Goal: Find specific page/section: Find specific page/section

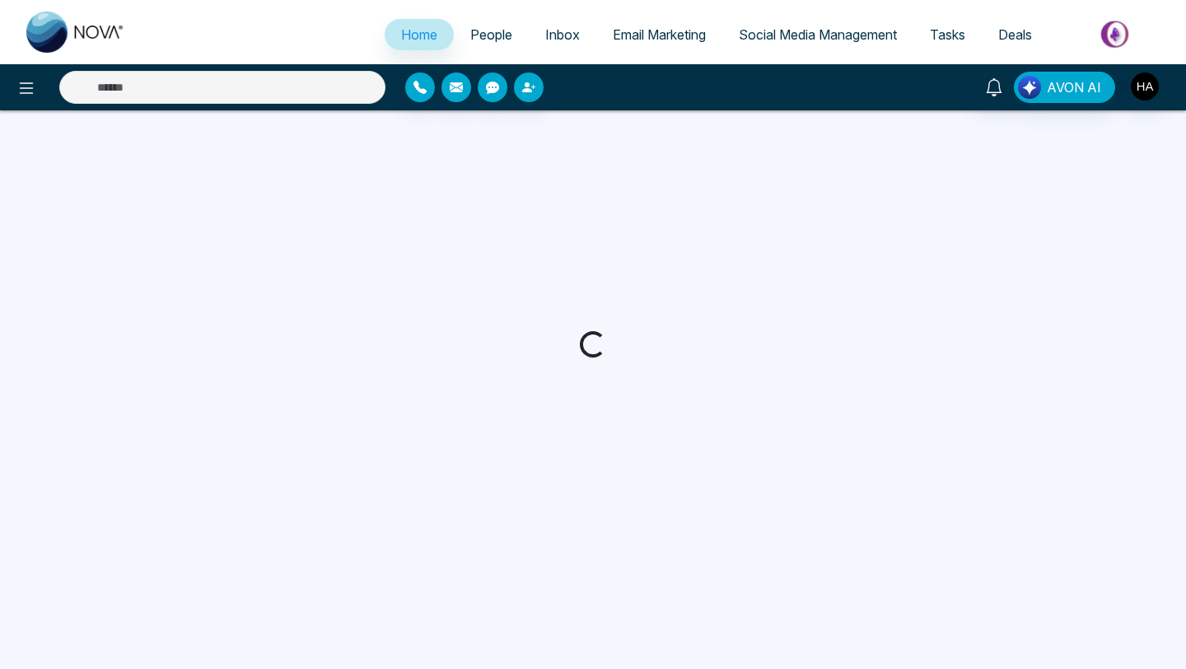
select select "*"
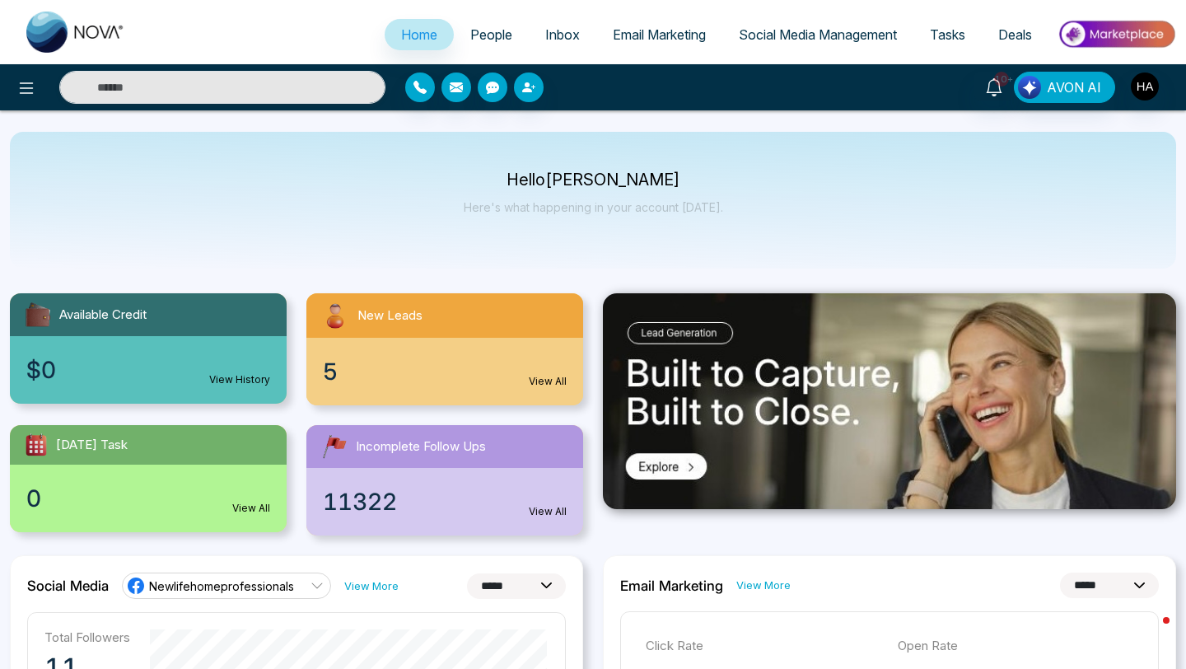
click at [483, 38] on span "People" at bounding box center [491, 34] width 42 height 16
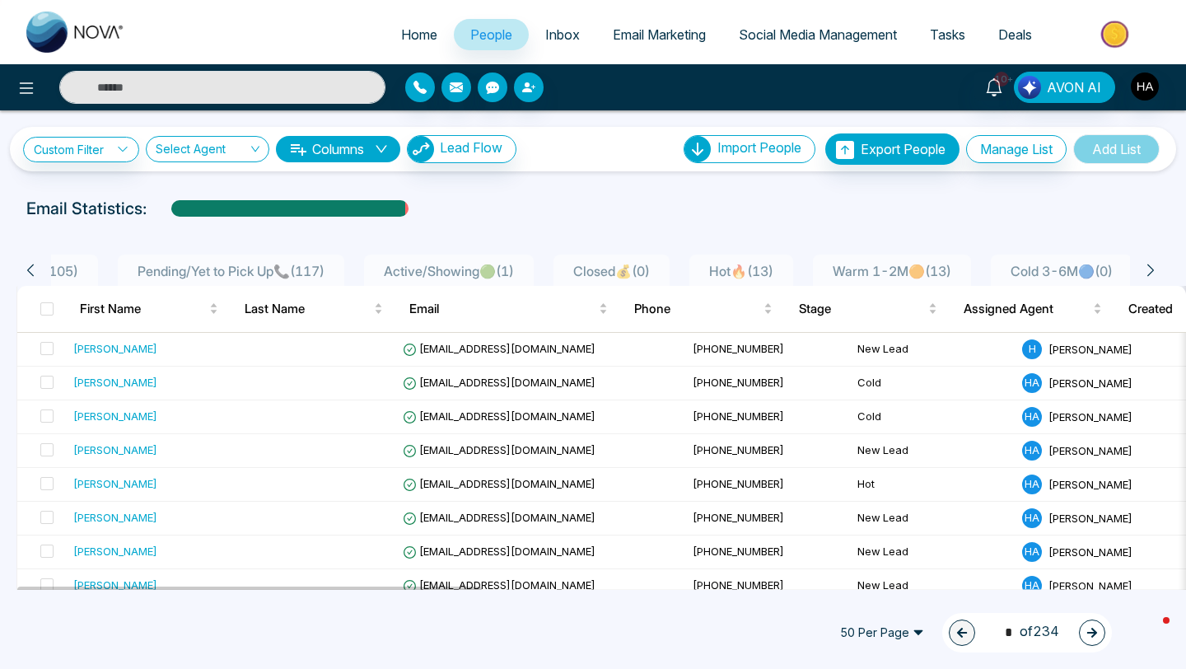
scroll to position [0, 511]
click at [708, 268] on span "Hot🔥 ( 13 )" at bounding box center [726, 271] width 77 height 16
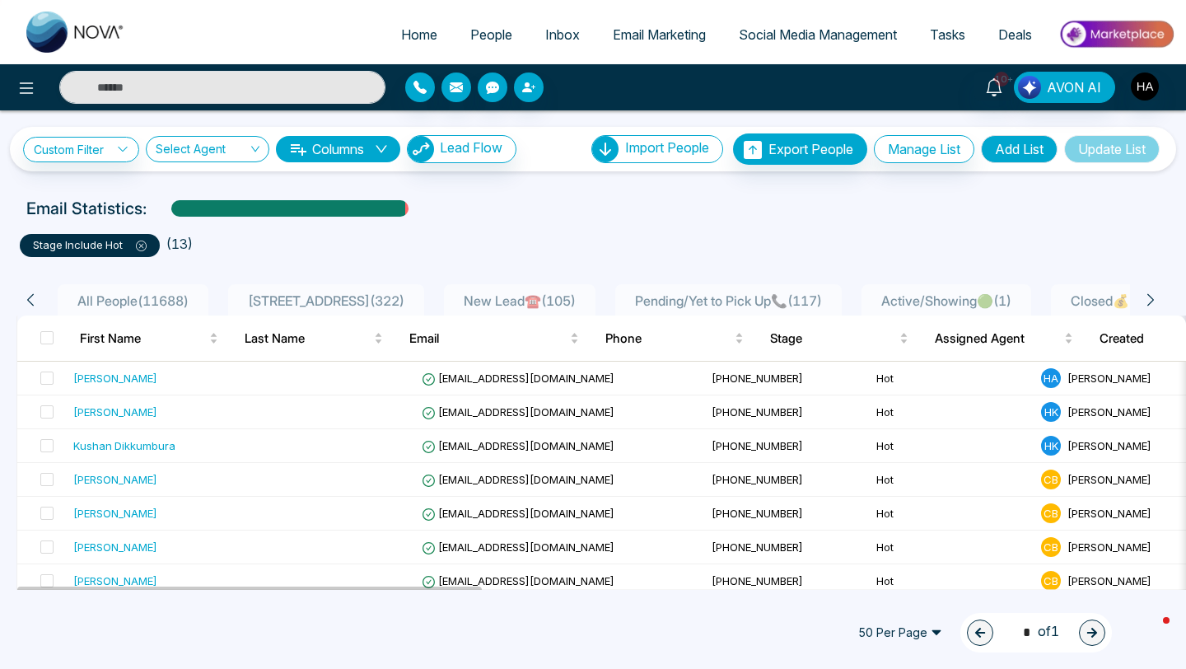
click at [105, 300] on span "All People ( 11688 )" at bounding box center [133, 300] width 124 height 16
